Goal: Register for event/course

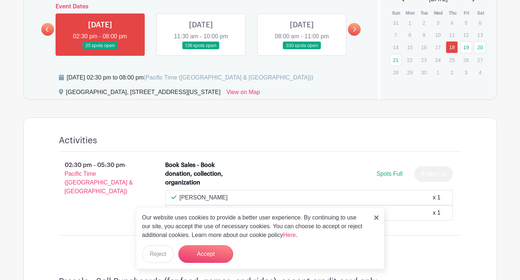
scroll to position [381, 0]
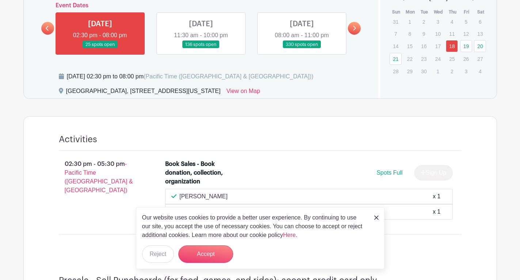
click at [375, 220] on link at bounding box center [376, 217] width 4 height 9
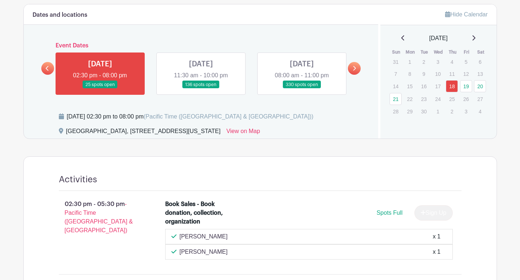
scroll to position [339, 0]
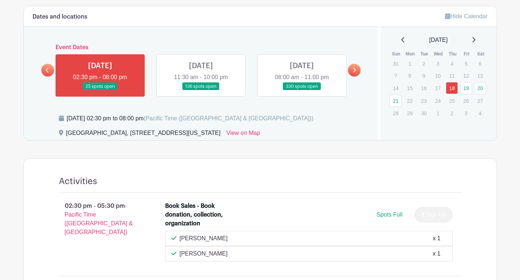
click at [302, 91] on link at bounding box center [302, 91] width 0 height 0
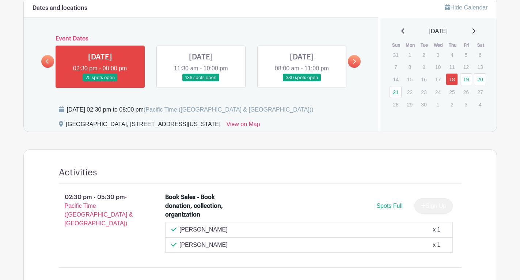
scroll to position [344, 0]
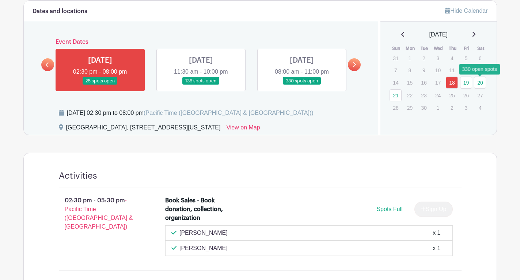
click at [478, 86] on link "20" at bounding box center [480, 83] width 12 height 12
click at [356, 64] on icon at bounding box center [353, 64] width 3 height 5
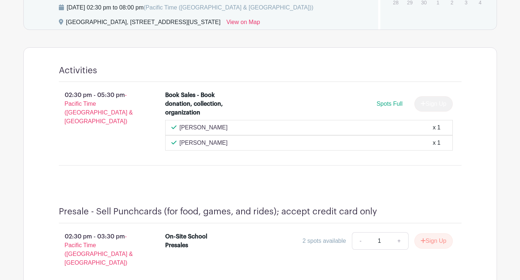
scroll to position [463, 0]
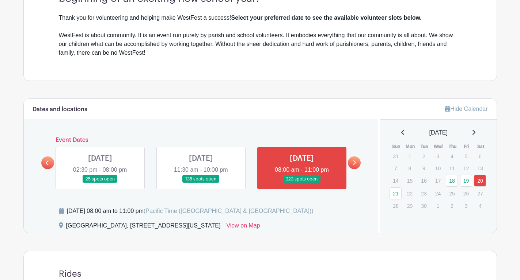
scroll to position [271, 0]
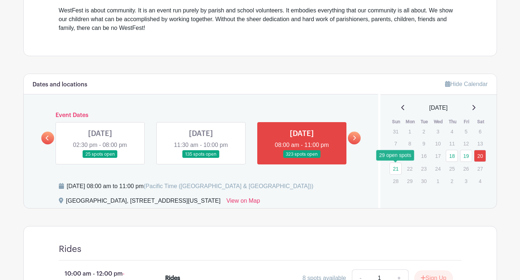
click at [398, 167] on link "21" at bounding box center [395, 169] width 12 height 12
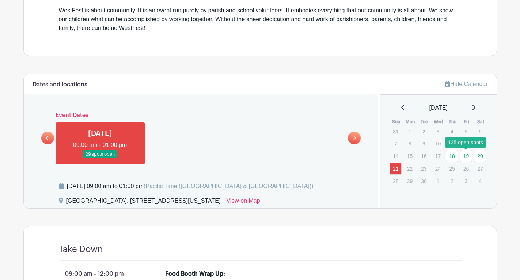
click at [467, 158] on link "19" at bounding box center [466, 156] width 12 height 12
click at [396, 168] on link "21" at bounding box center [395, 169] width 12 height 12
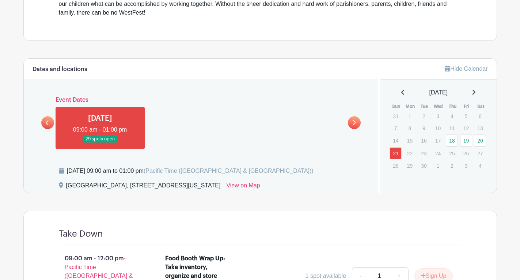
scroll to position [289, 0]
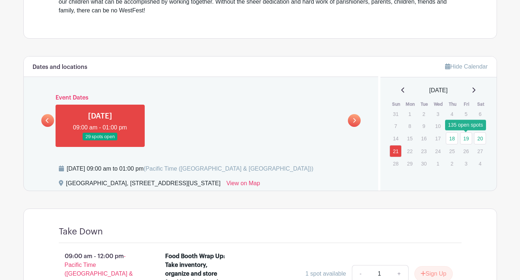
click at [466, 138] on link "19" at bounding box center [466, 139] width 12 height 12
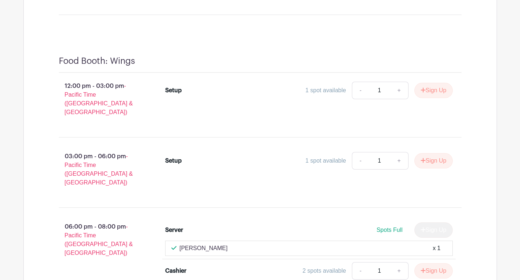
scroll to position [3071, 0]
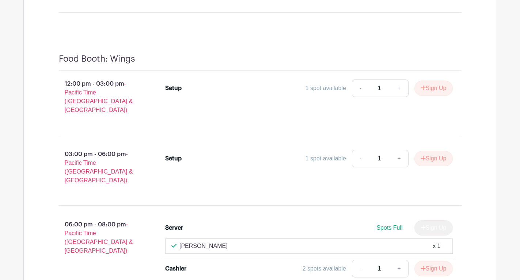
click at [234, 260] on div "Cashier 2 spots available - 1 + Sign Up" at bounding box center [308, 270] width 287 height 20
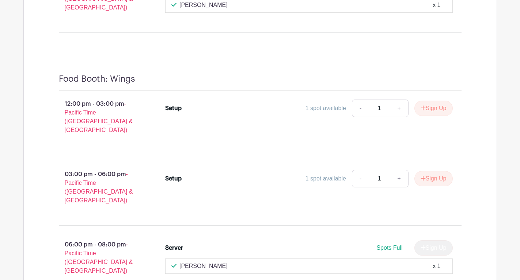
scroll to position [3054, 0]
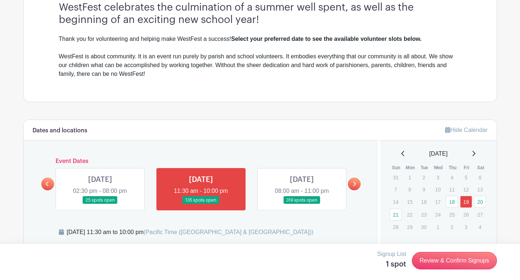
scroll to position [224, 0]
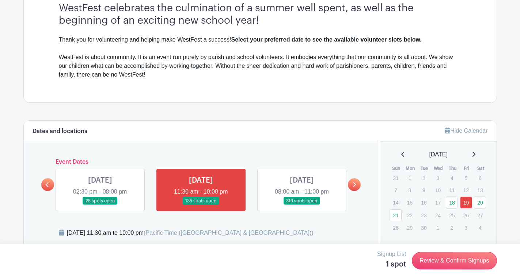
click at [302, 205] on link at bounding box center [302, 205] width 0 height 0
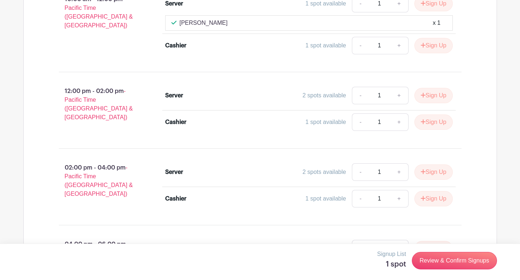
scroll to position [5240, 0]
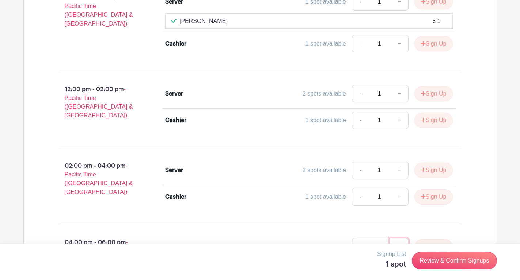
click at [399, 238] on link "+" at bounding box center [399, 247] width 18 height 18
click at [357, 238] on link "-" at bounding box center [360, 247] width 17 height 18
type input "1"
click at [435, 240] on button "Sign Up" at bounding box center [433, 247] width 38 height 15
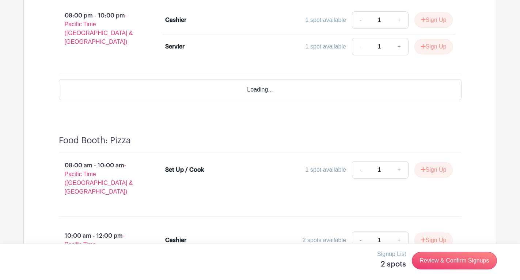
scroll to position [3824, 0]
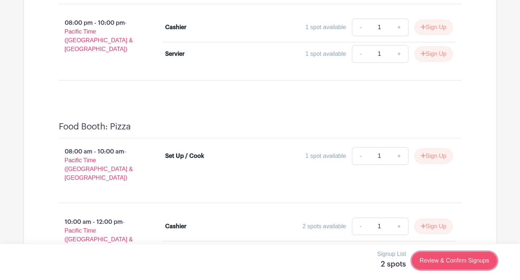
click at [451, 269] on link "Review & Confirm Signups" at bounding box center [454, 261] width 85 height 18
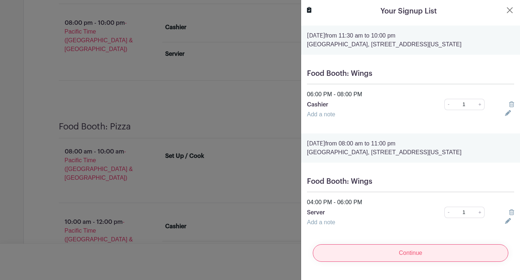
click at [398, 255] on input "Continue" at bounding box center [410, 254] width 195 height 18
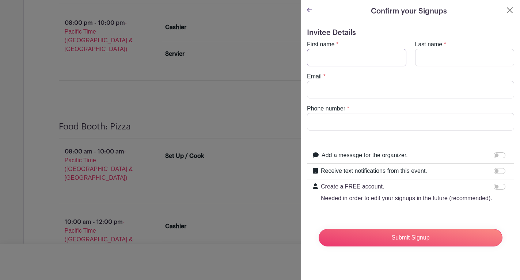
click at [345, 60] on input "First name" at bounding box center [356, 58] width 99 height 18
type input "CW"
click at [447, 51] on input "Last name" at bounding box center [464, 58] width 99 height 18
type input "[PERSON_NAME]"
click at [366, 87] on input "Email" at bounding box center [410, 90] width 207 height 18
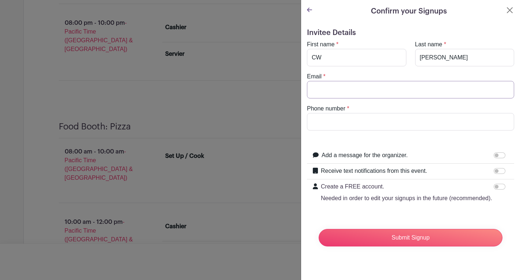
type input "[EMAIL_ADDRESS][DOMAIN_NAME]"
type input "5127852345"
click at [497, 187] on input "Create a FREE account. Needed in order to edit your signups in the future (reco…" at bounding box center [499, 187] width 12 height 6
checkbox input "true"
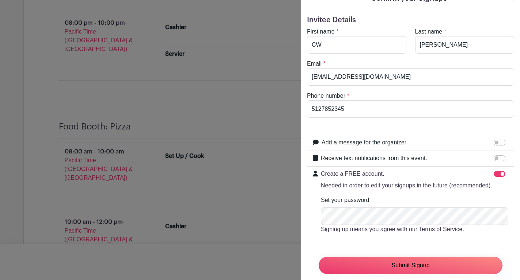
scroll to position [34, 0]
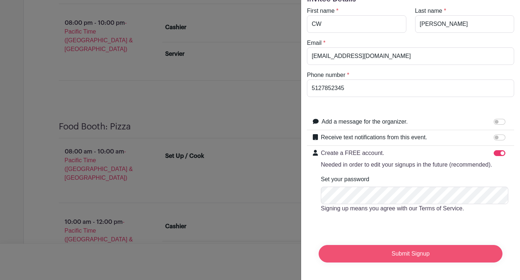
click at [421, 256] on input "Submit Signup" at bounding box center [410, 254] width 184 height 18
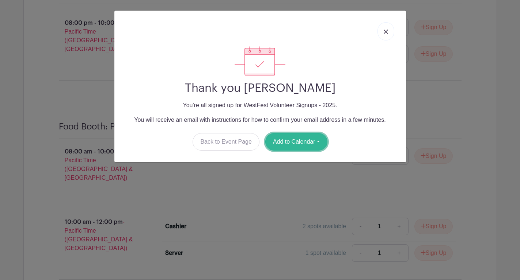
click at [309, 143] on button "Add to Calendar" at bounding box center [296, 142] width 62 height 18
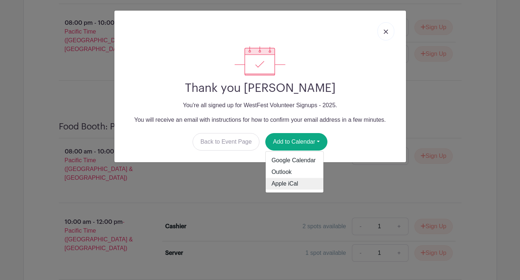
click at [291, 186] on link "Apple iCal" at bounding box center [294, 184] width 58 height 12
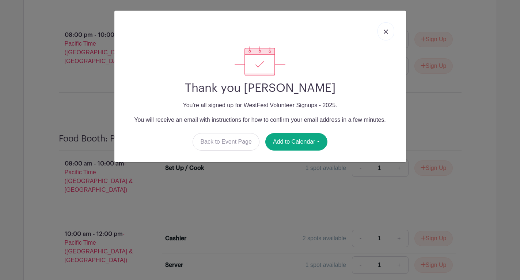
scroll to position [3852, 0]
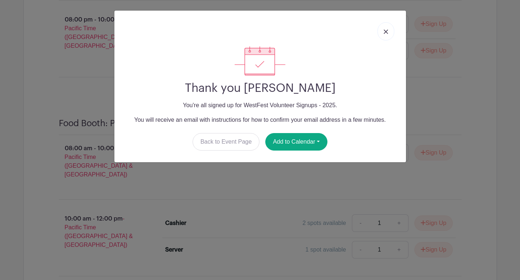
click at [385, 36] on link at bounding box center [385, 31] width 17 height 18
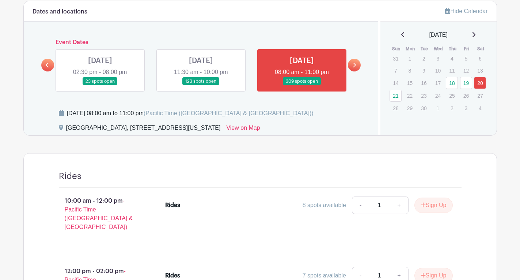
scroll to position [342, 0]
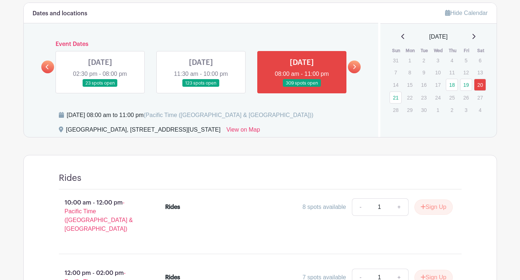
click at [302, 87] on link at bounding box center [302, 87] width 0 height 0
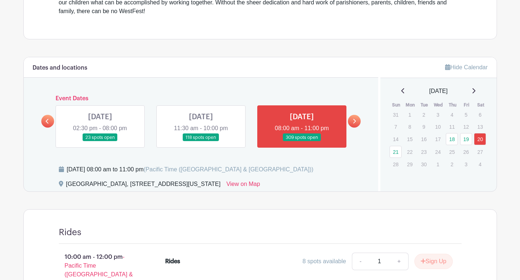
scroll to position [290, 0]
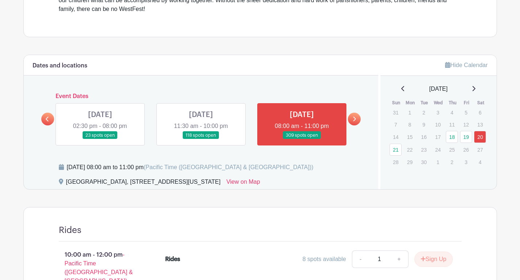
click at [201, 140] on link at bounding box center [201, 140] width 0 height 0
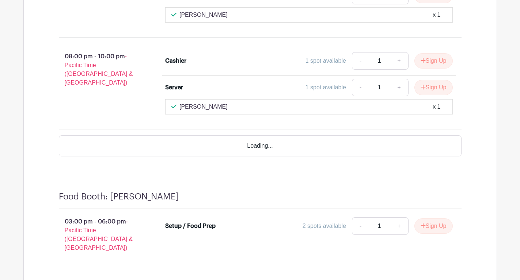
scroll to position [2866, 0]
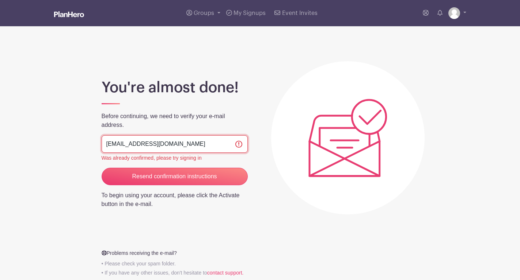
scroll to position [44, 0]
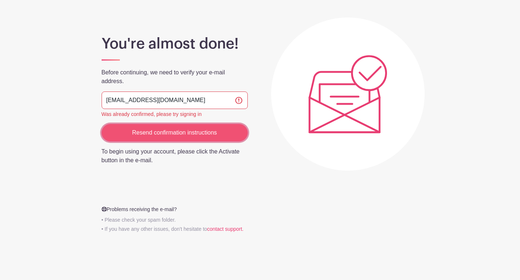
click at [175, 131] on input "Resend confirmation instructions" at bounding box center [175, 133] width 146 height 18
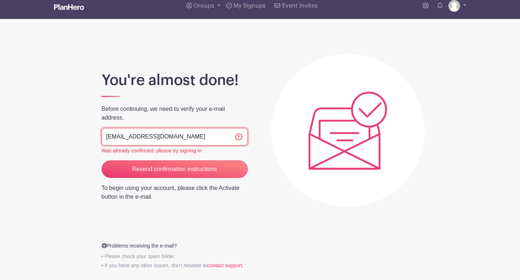
scroll to position [8, 0]
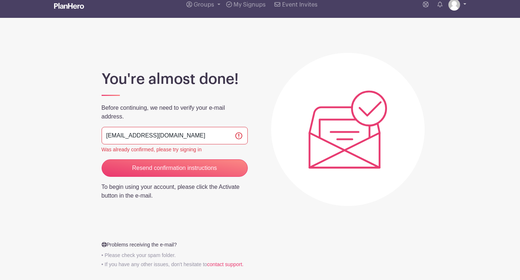
click at [457, 6] on img at bounding box center [454, 5] width 12 height 12
click at [437, 22] on link "My account" at bounding box center [437, 22] width 58 height 12
